Goal: Information Seeking & Learning: Stay updated

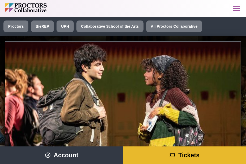
click at [235, 5] on icon "Main site navigation and header" at bounding box center [236, 8] width 9 height 9
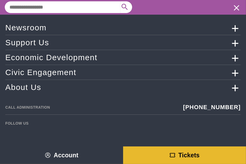
click at [145, 31] on link "Newsroom" at bounding box center [123, 27] width 236 height 9
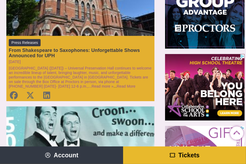
scroll to position [121, 0]
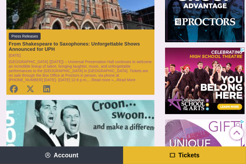
click at [118, 43] on div "From Shakespeare to Saxophones: Unforgettable Shows Announced for UPH" at bounding box center [81, 46] width 144 height 11
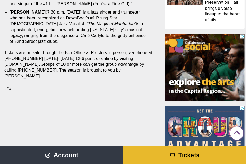
scroll to position [441, 0]
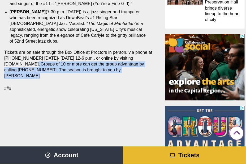
drag, startPoint x: 24, startPoint y: 58, endPoint x: 124, endPoint y: 65, distance: 100.9
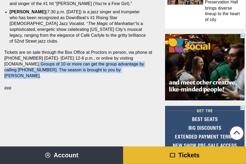
click at [124, 65] on p "Tickets are on sale through the Box Office at Proctors in person, via phone at …" at bounding box center [79, 64] width 150 height 29
copy p "Groups of 10 or more can get the group advantage by calling [PHONE_NUMBER]. The…"
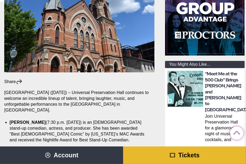
scroll to position [107, 0]
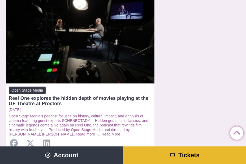
scroll to position [1166, 0]
